Goal: Task Accomplishment & Management: Use online tool/utility

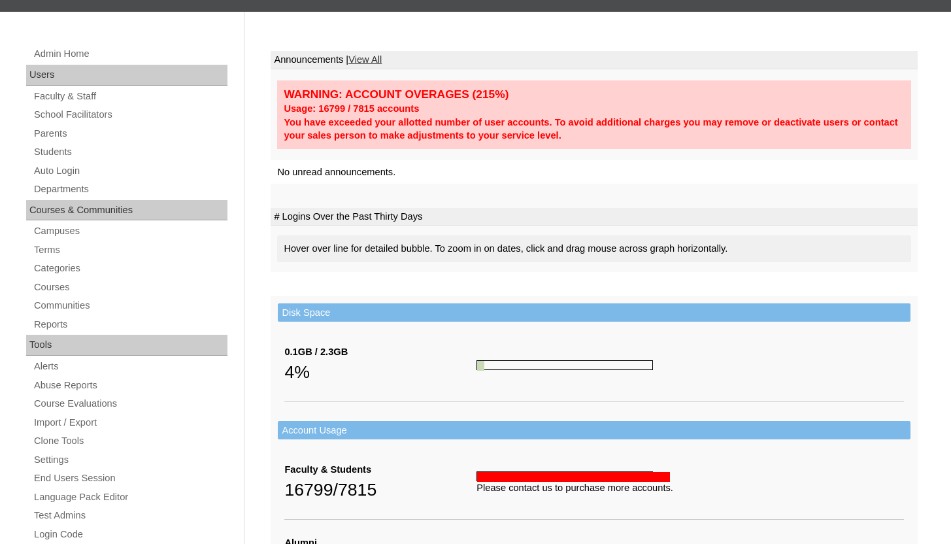
scroll to position [143, 0]
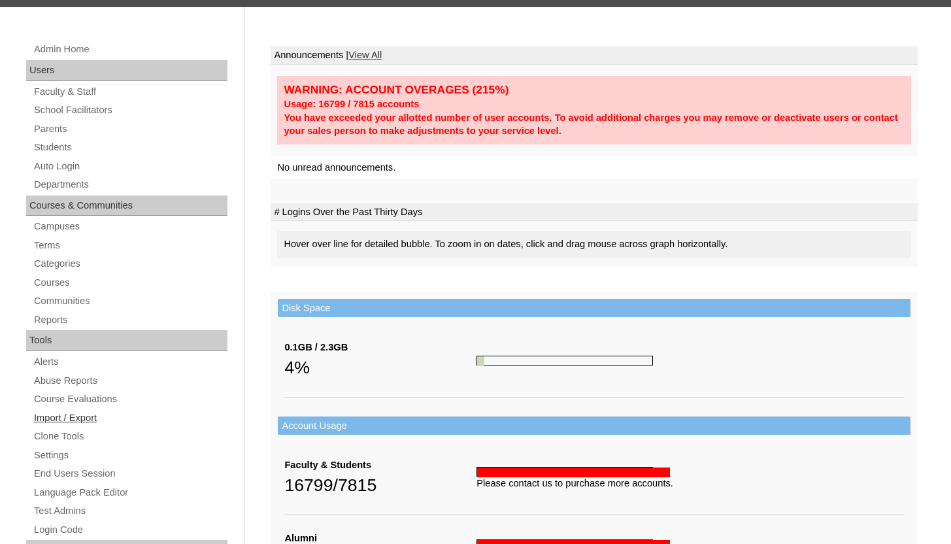
click at [62, 417] on link "Import / Export" at bounding box center [130, 418] width 195 height 16
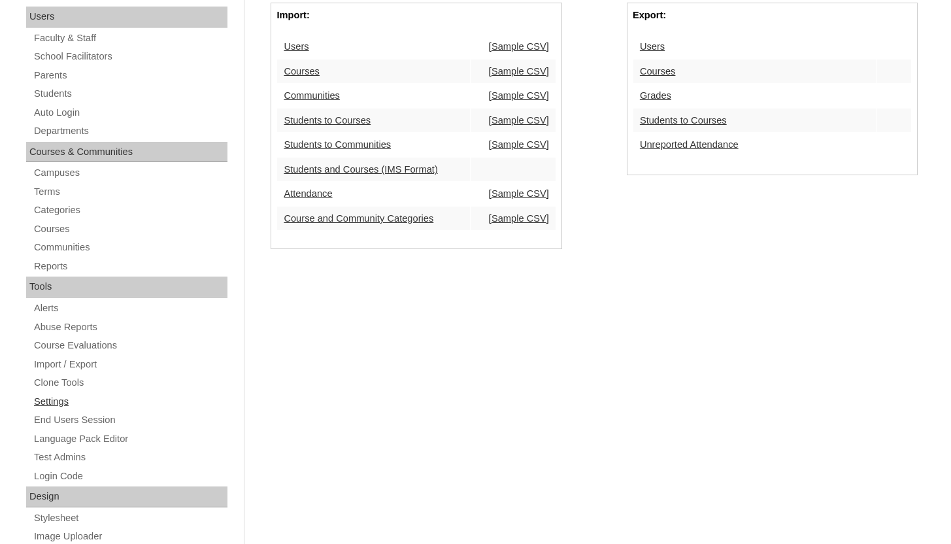
scroll to position [217, 0]
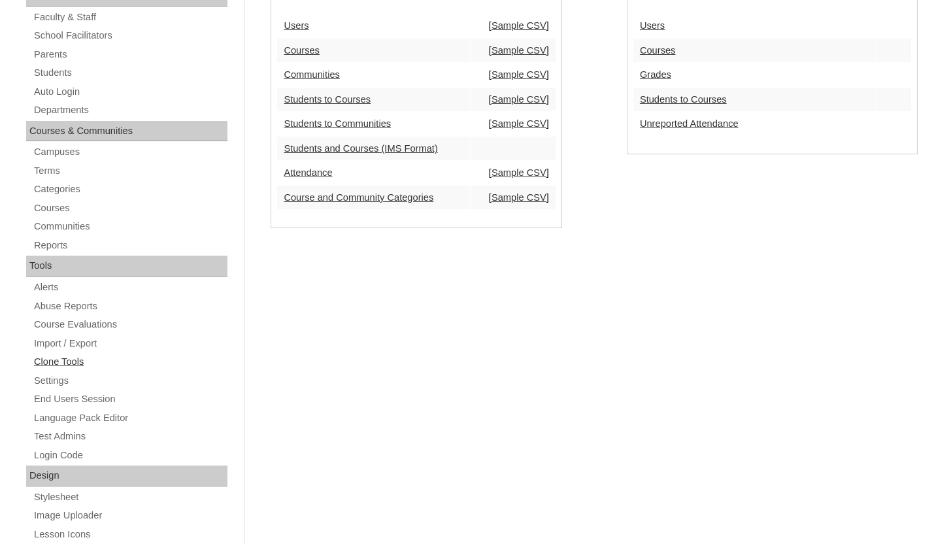
click at [80, 362] on link "Clone Tools" at bounding box center [130, 362] width 195 height 16
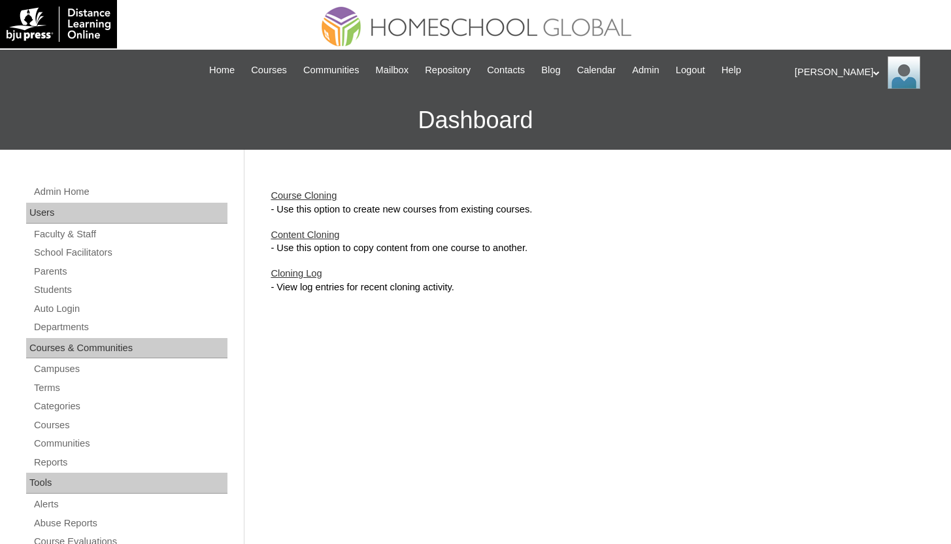
click at [301, 197] on link "Course Cloning" at bounding box center [304, 195] width 66 height 10
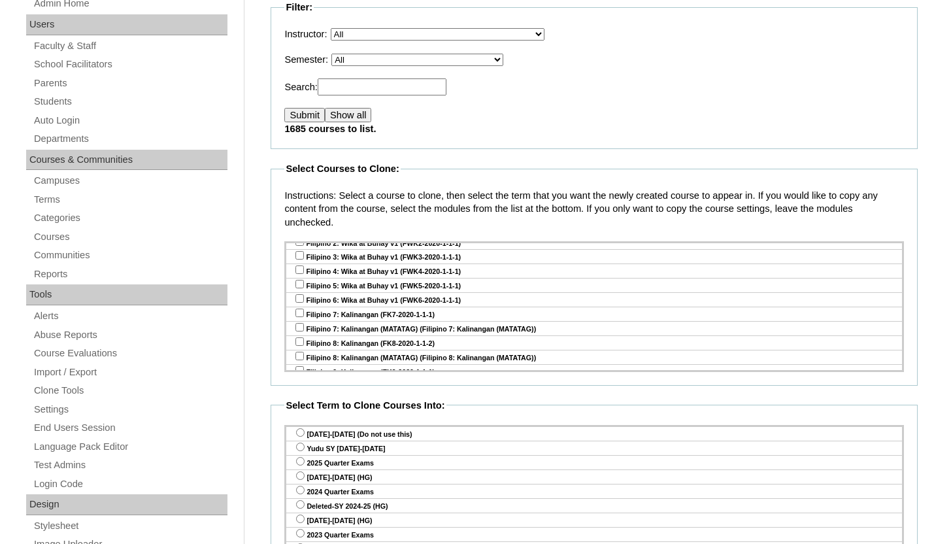
scroll to position [4489, 0]
click at [300, 422] on input "checkbox" at bounding box center [299, 426] width 8 height 8
checkbox input "true"
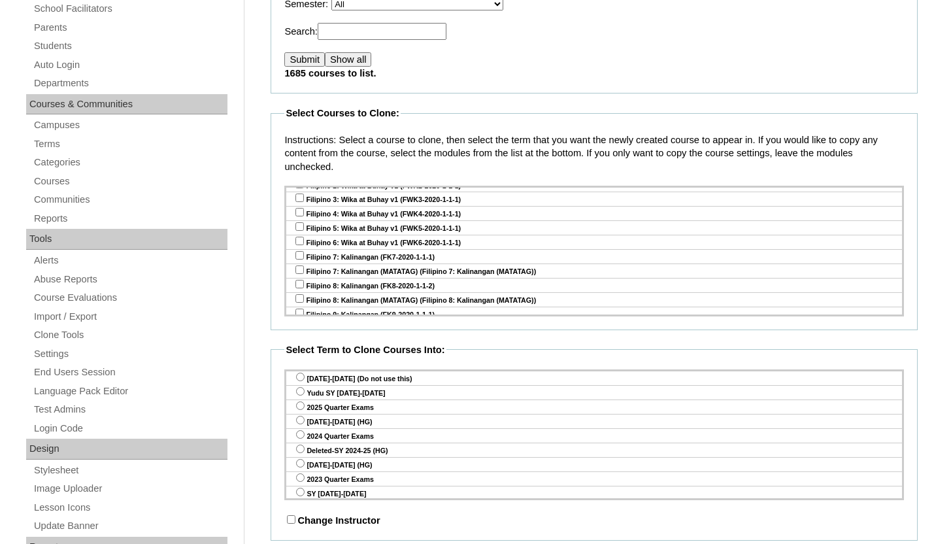
scroll to position [246, 0]
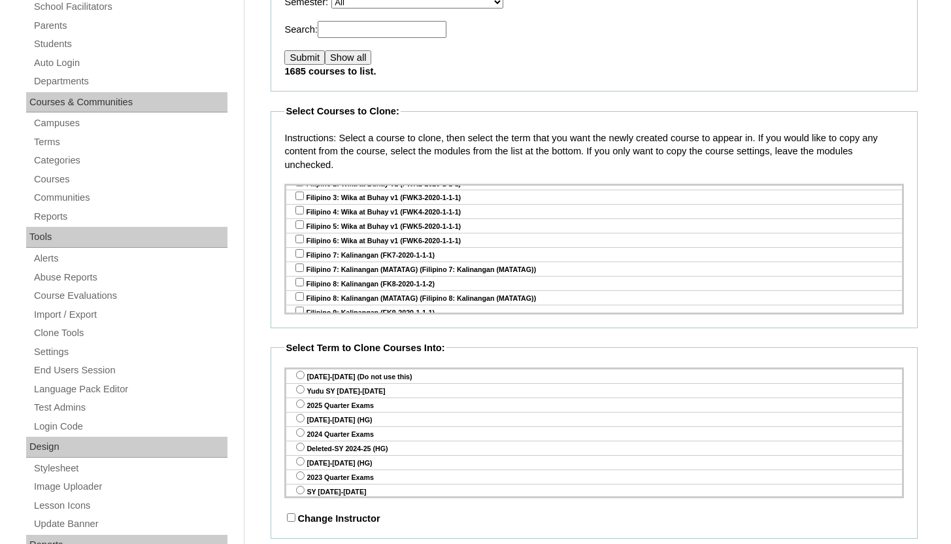
click at [299, 390] on input "radio" at bounding box center [300, 389] width 8 height 8
radio input "true"
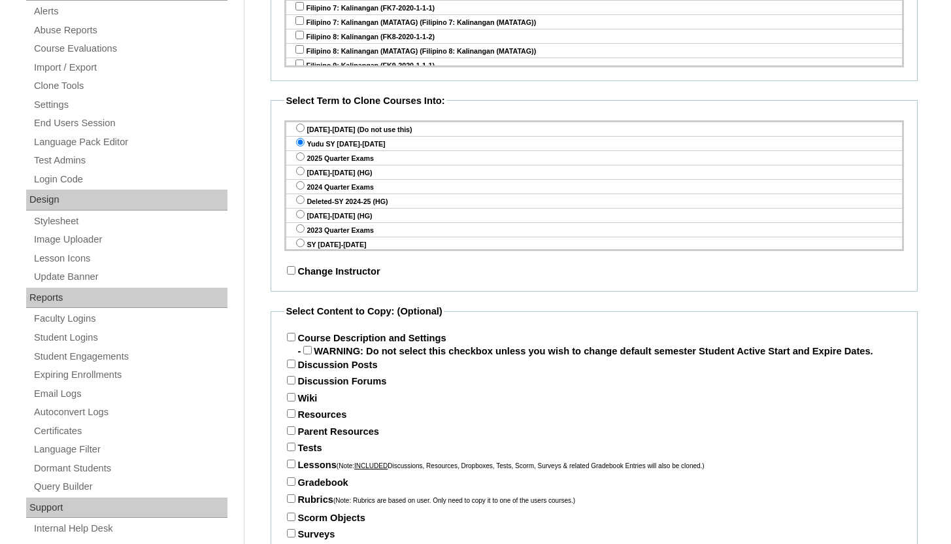
scroll to position [571, 0]
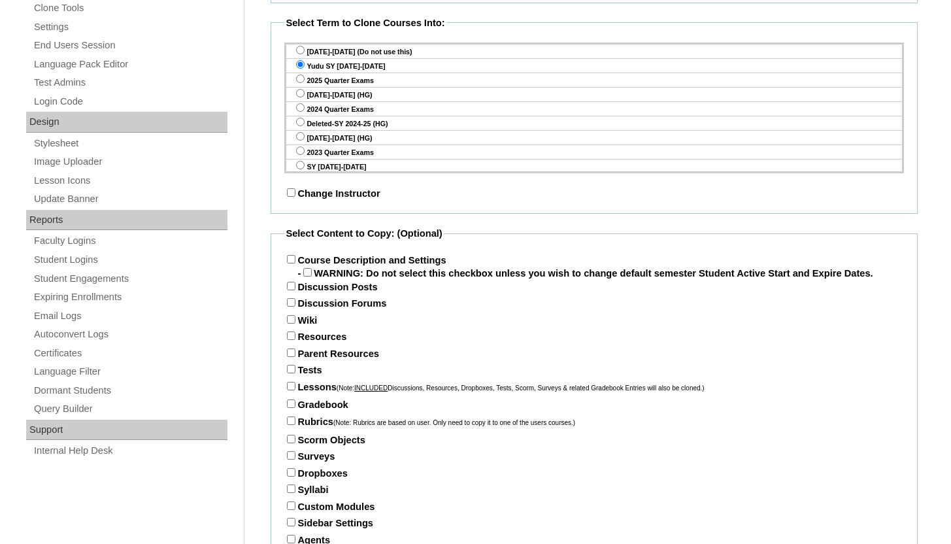
click at [291, 258] on input "Course Description and Settings" at bounding box center [291, 259] width 8 height 8
checkbox input "true"
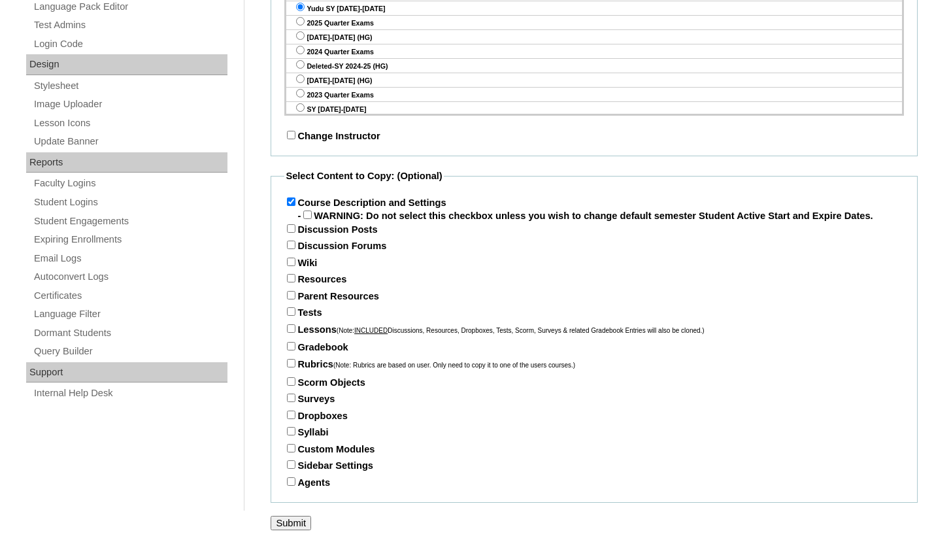
click at [292, 295] on input "Parent Resources" at bounding box center [291, 295] width 8 height 8
checkbox input "true"
click at [292, 312] on input "Tests" at bounding box center [291, 311] width 8 height 8
checkbox input "true"
click at [292, 328] on input "Lessons (Note: INCLUDED Discussions, Resources, Dropboxes, Tests, Scorm, Survey…" at bounding box center [291, 328] width 8 height 8
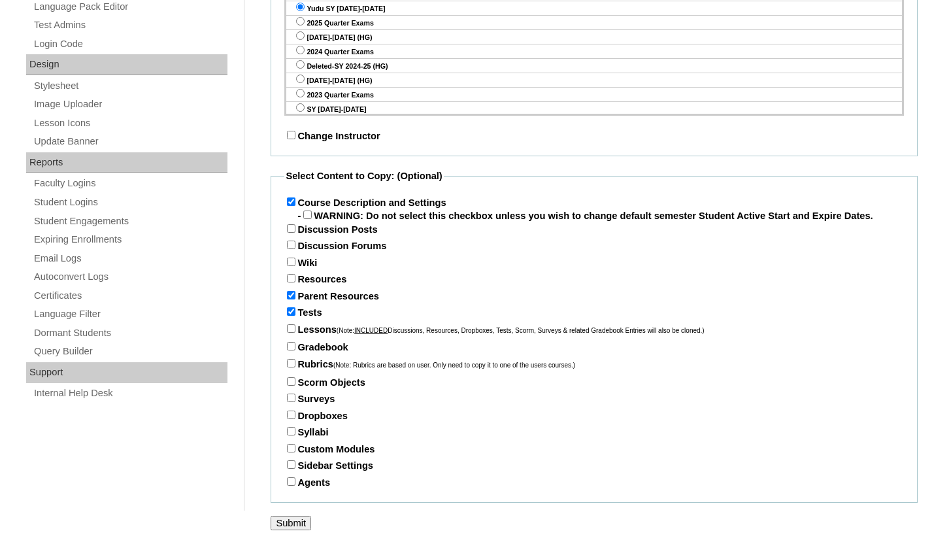
checkbox input "true"
click at [290, 346] on input "Gradebook" at bounding box center [291, 346] width 8 height 8
checkbox input "true"
click at [285, 518] on input "Submit" at bounding box center [291, 523] width 41 height 14
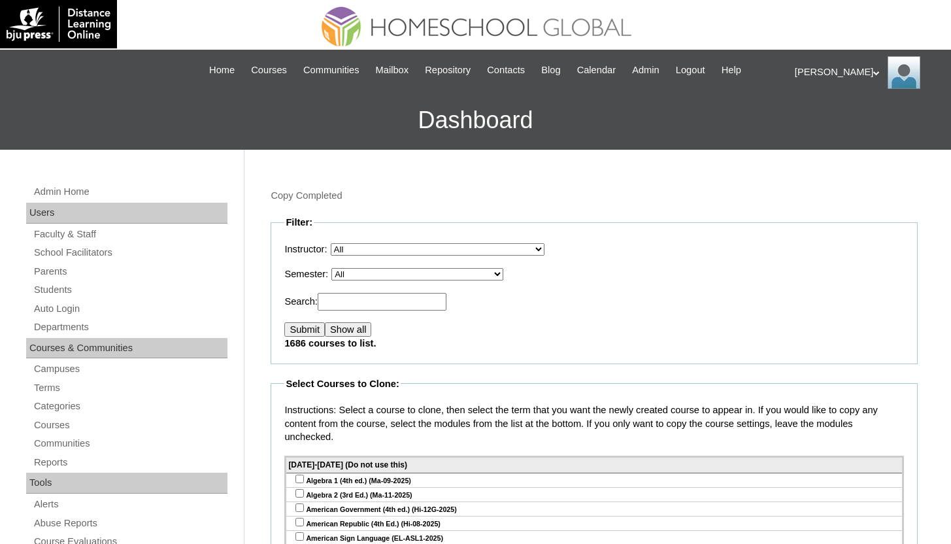
click at [50, 428] on link "Courses" at bounding box center [130, 425] width 195 height 16
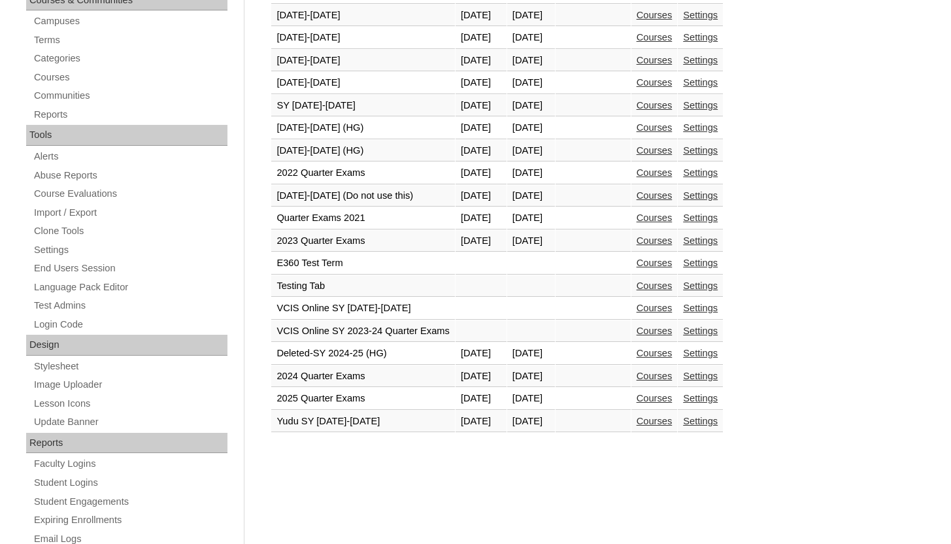
scroll to position [481, 0]
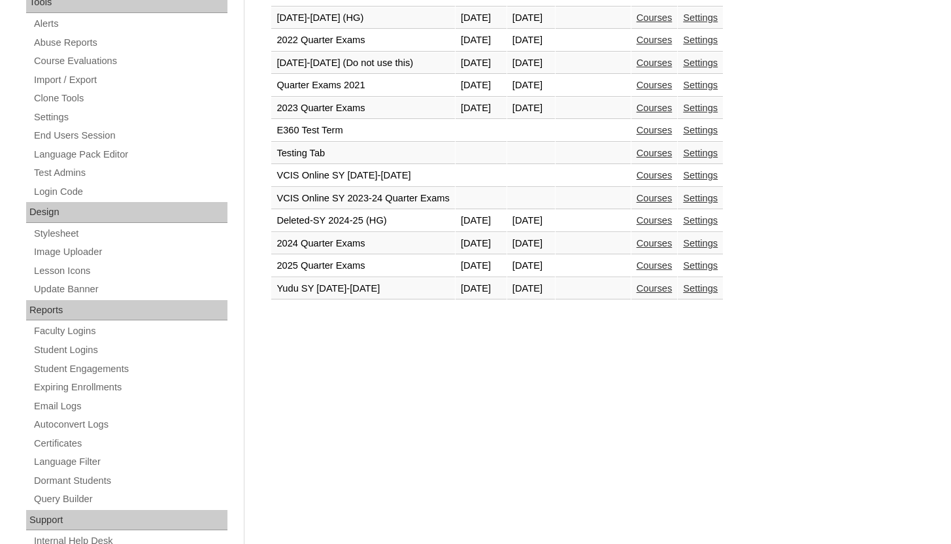
click at [673, 292] on link "Courses" at bounding box center [655, 288] width 36 height 10
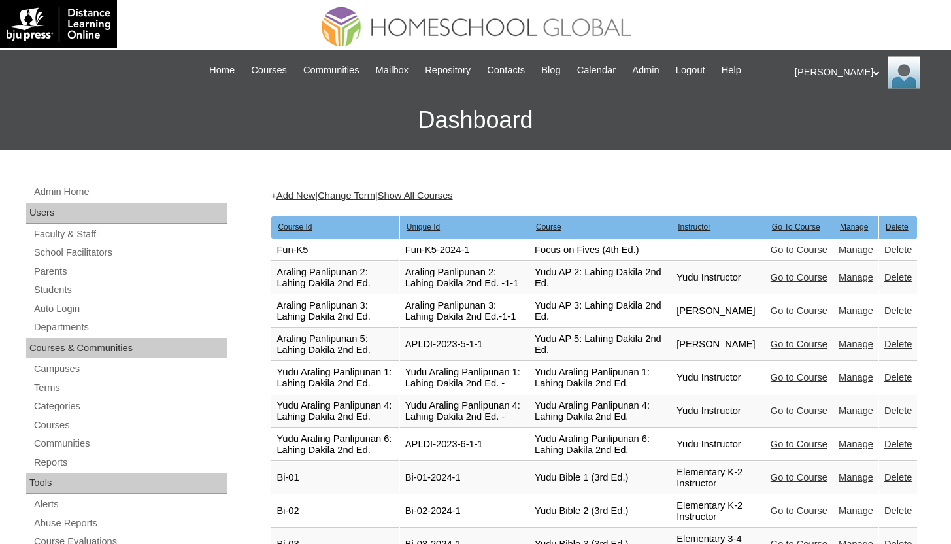
click at [860, 250] on link "Manage" at bounding box center [856, 249] width 35 height 10
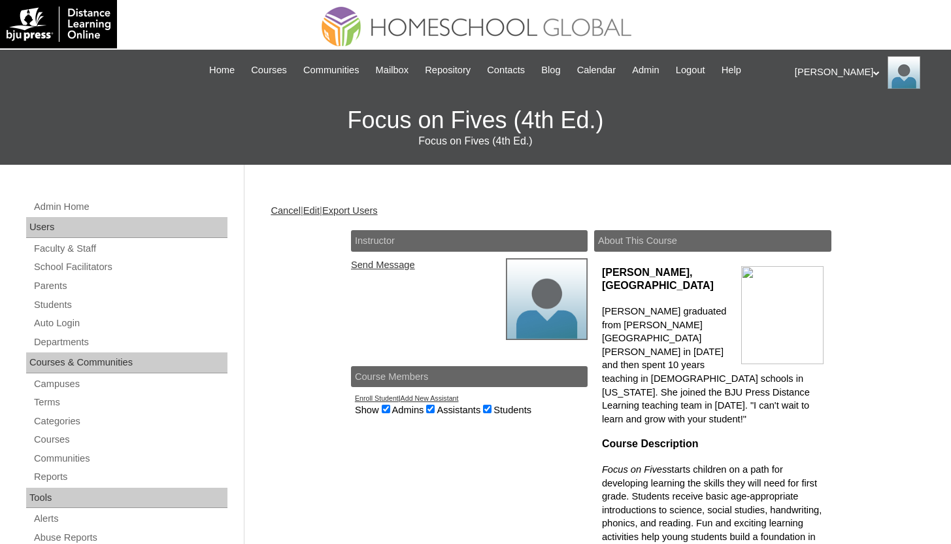
click at [319, 207] on link "Edit" at bounding box center [311, 210] width 16 height 10
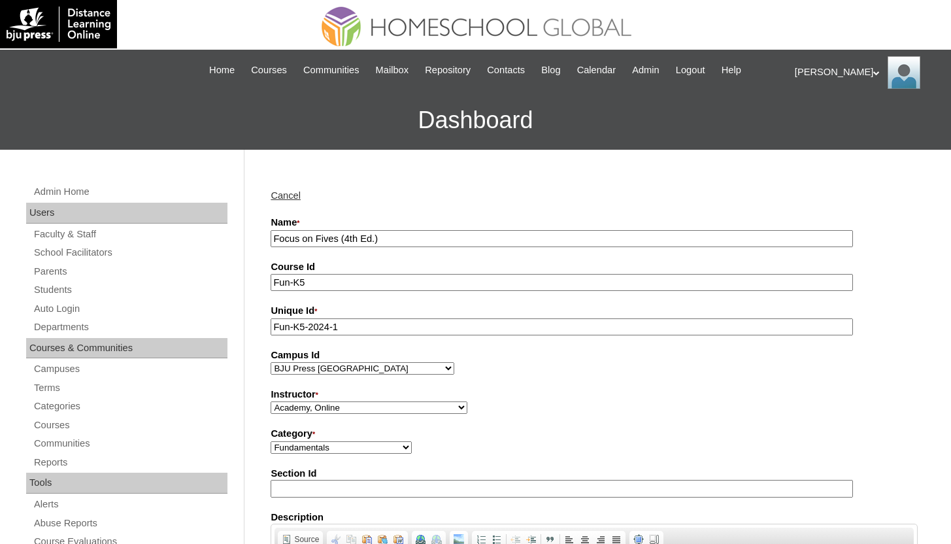
click at [277, 239] on input "Focus on Fives (4th Ed.)" at bounding box center [562, 239] width 582 height 18
type input "Yudu Focus on Fives (4th Ed.)"
click at [333, 367] on select "AUHMETECHDEPEDSEPQ32018 AUHMETECHUSSEPQ32018 BJU Press DLO Elementary BJU Press…" at bounding box center [363, 368] width 184 height 12
click at [349, 411] on select "Academy, Online Admin, Learning Plus ADMIN 6, DLO Beltran, Anna Charlene, VCISA…" at bounding box center [369, 407] width 197 height 12
select select "41711"
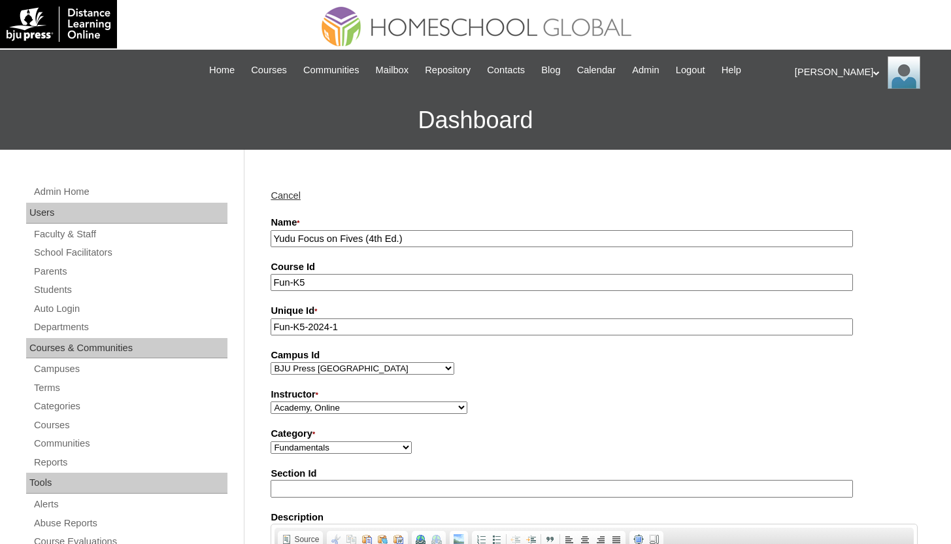
click at [271, 402] on select "Academy, Online Admin, Learning Plus ADMIN 6, DLO Beltran, Anna Charlene, VCISA…" at bounding box center [369, 407] width 197 height 12
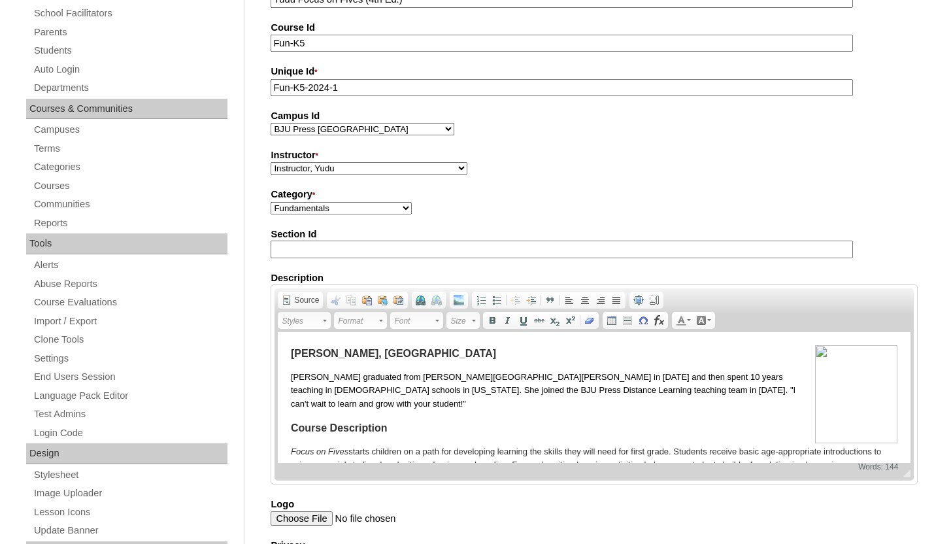
scroll to position [726, 0]
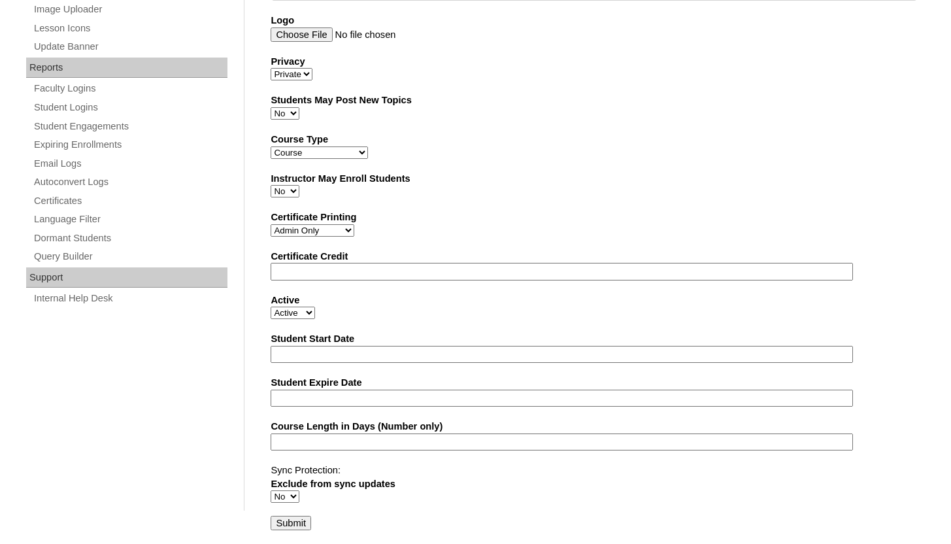
click at [286, 518] on input "Submit" at bounding box center [291, 523] width 41 height 14
